Goal: Check status: Check status

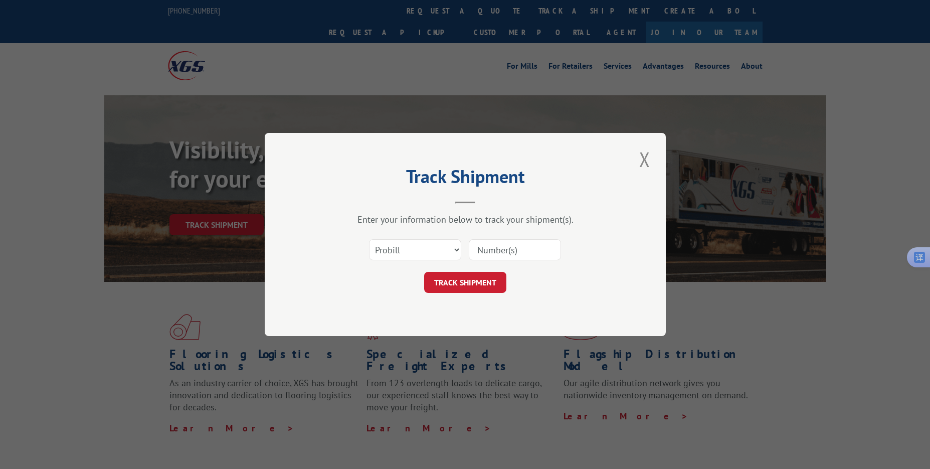
click at [483, 250] on input at bounding box center [515, 249] width 92 height 21
paste input "17108428"
type input "17108428"
click at [460, 287] on button "TRACK SHIPMENT" at bounding box center [465, 282] width 82 height 21
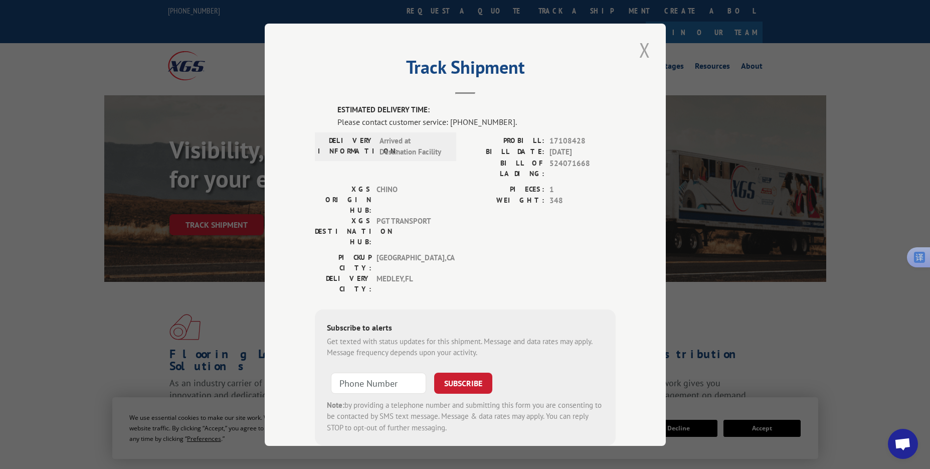
click at [636, 46] on button "Close modal" at bounding box center [644, 50] width 17 height 28
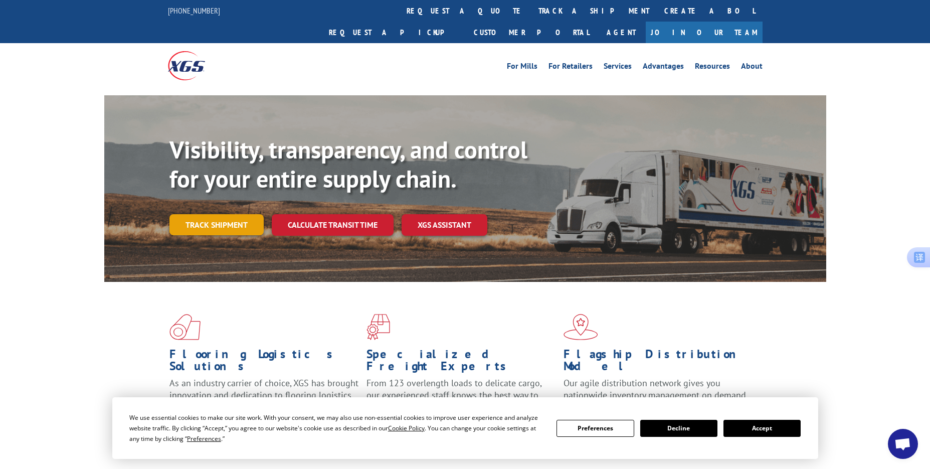
click at [212, 214] on link "Track shipment" at bounding box center [216, 224] width 94 height 21
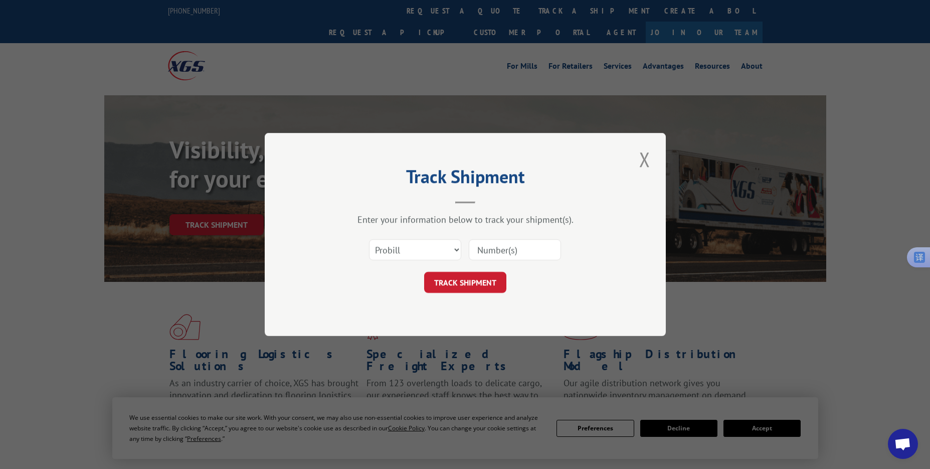
click at [511, 248] on input at bounding box center [515, 249] width 92 height 21
paste input "17409449"
type input "17409449"
click at [446, 285] on button "TRACK SHIPMENT" at bounding box center [465, 282] width 82 height 21
